Goal: Task Accomplishment & Management: Use online tool/utility

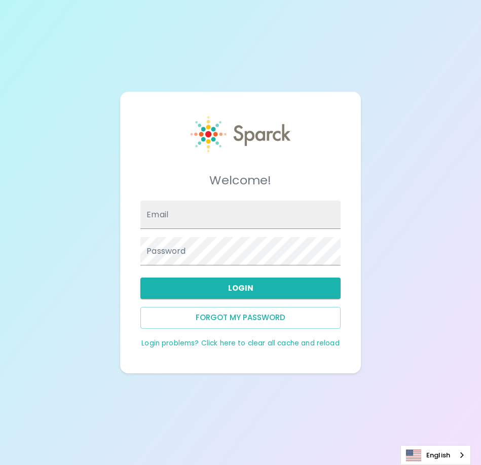
type input "[EMAIL_ADDRESS][DOMAIN_NAME]"
click at [230, 291] on button "Login" at bounding box center [240, 288] width 200 height 21
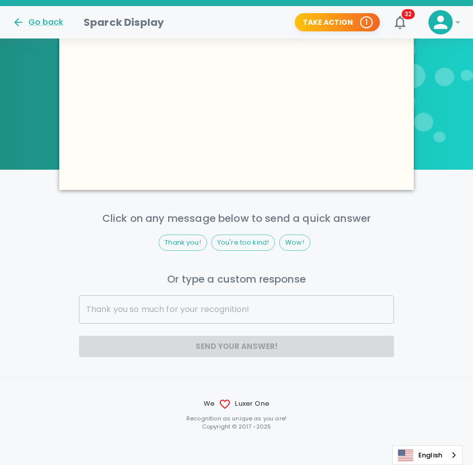
scroll to position [640, 0]
click at [243, 243] on span "You're too kind!" at bounding box center [243, 244] width 63 height 10
type input "You're too kind!"
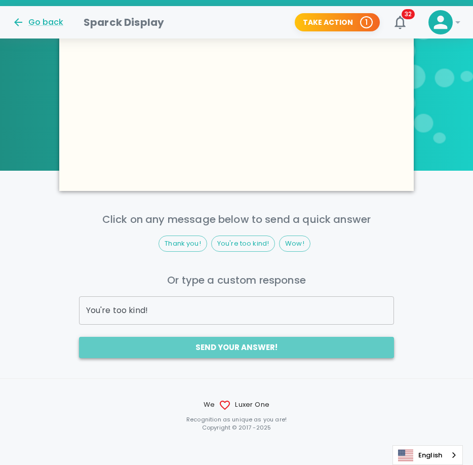
click at [200, 346] on button "Send your answer!" at bounding box center [237, 347] width 316 height 21
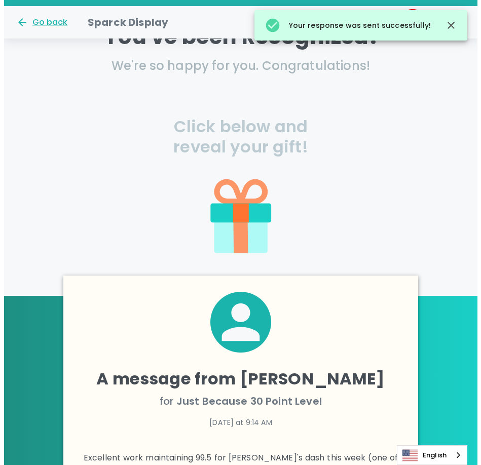
scroll to position [0, 0]
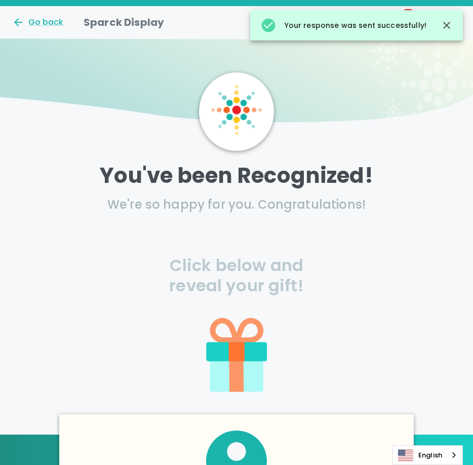
click at [218, 274] on icon at bounding box center [236, 311] width 173 height 173
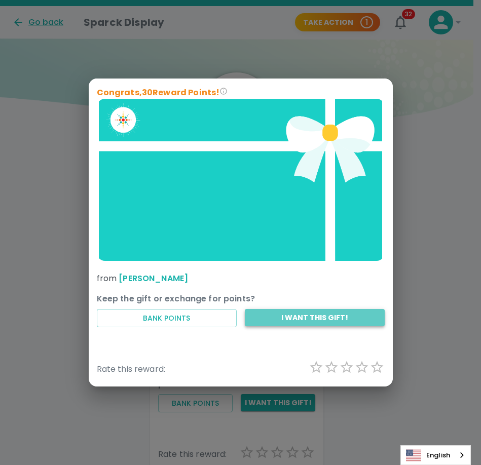
click at [247, 314] on button "I want this gift!" at bounding box center [315, 318] width 140 height 18
